Goal: Find specific page/section: Find specific page/section

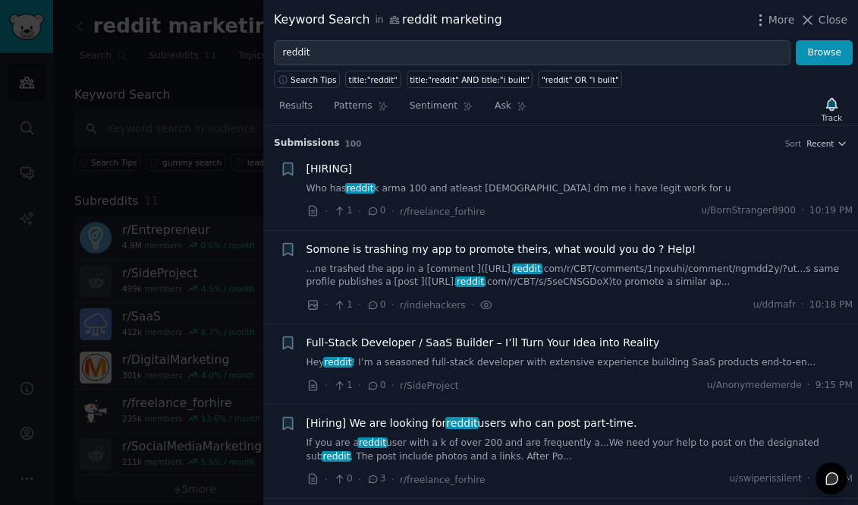
click at [177, 175] on div at bounding box center [429, 252] width 858 height 505
